Goal: Book appointment/travel/reservation

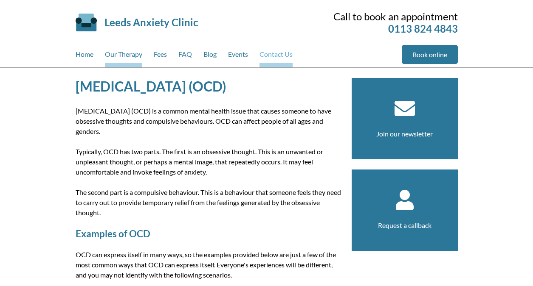
click at [279, 55] on link "Contact Us" at bounding box center [275, 56] width 33 height 22
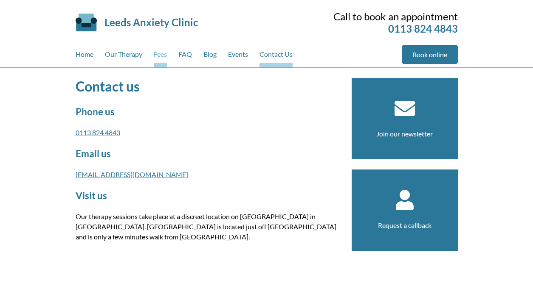
click at [157, 53] on link "Fees" at bounding box center [160, 56] width 13 height 22
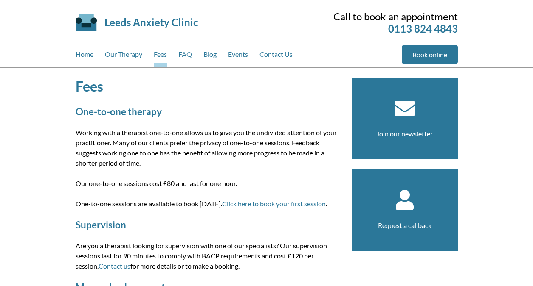
click at [284, 205] on link "Click here to book your first session" at bounding box center [274, 204] width 104 height 8
